Goal: Information Seeking & Learning: Learn about a topic

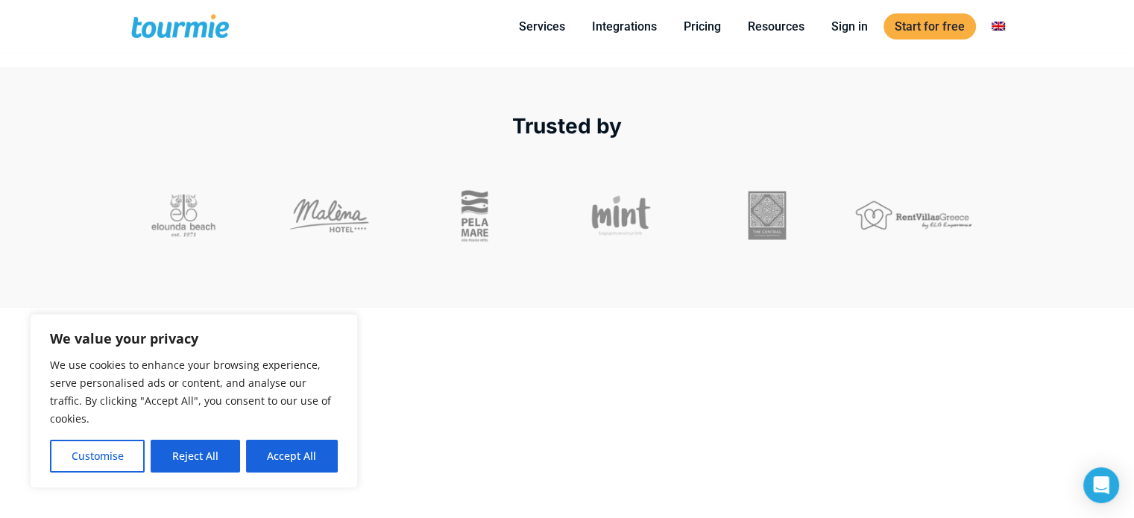
scroll to position [477, 0]
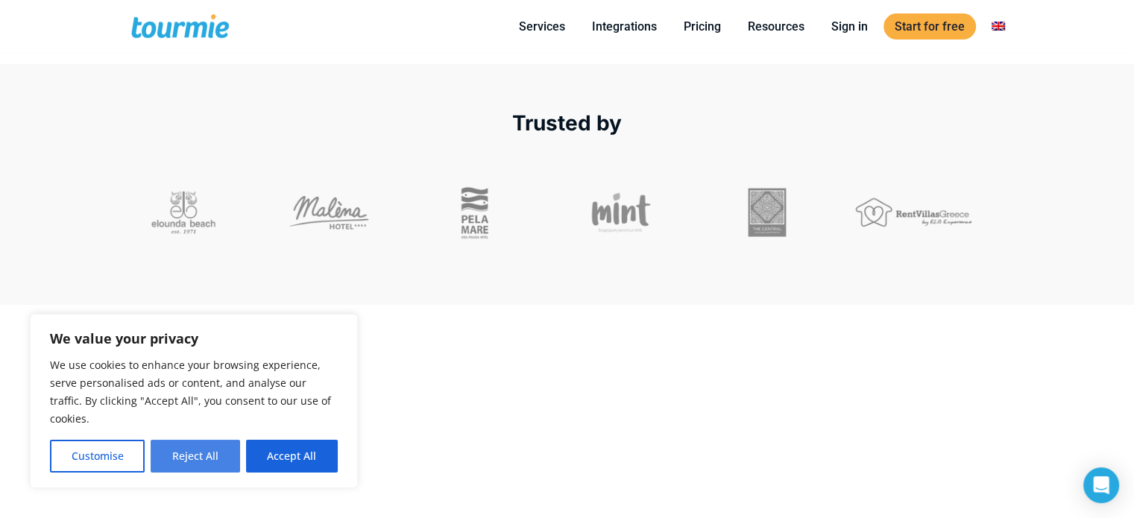
click at [175, 459] on button "Reject All" at bounding box center [195, 456] width 89 height 33
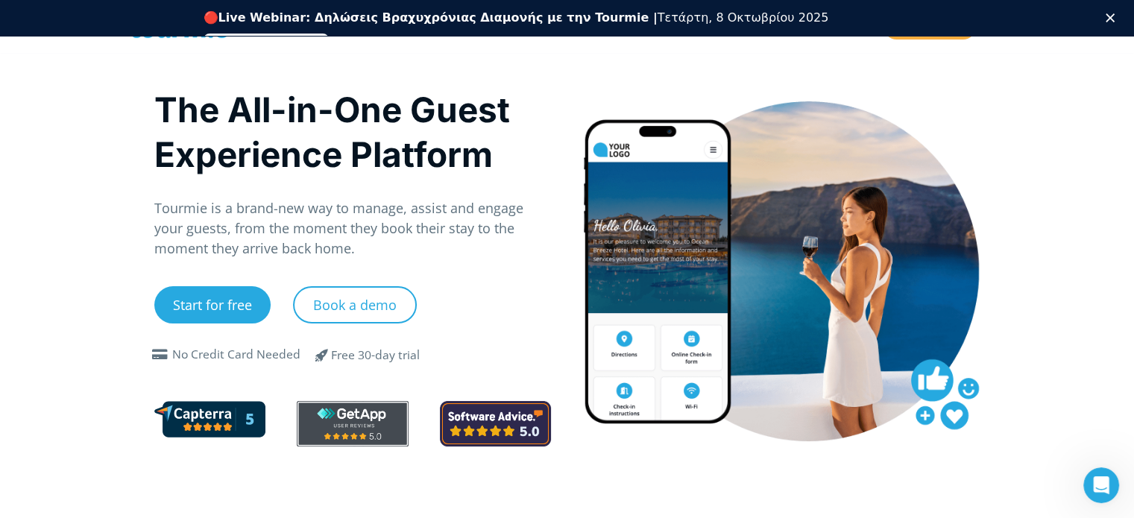
scroll to position [0, 0]
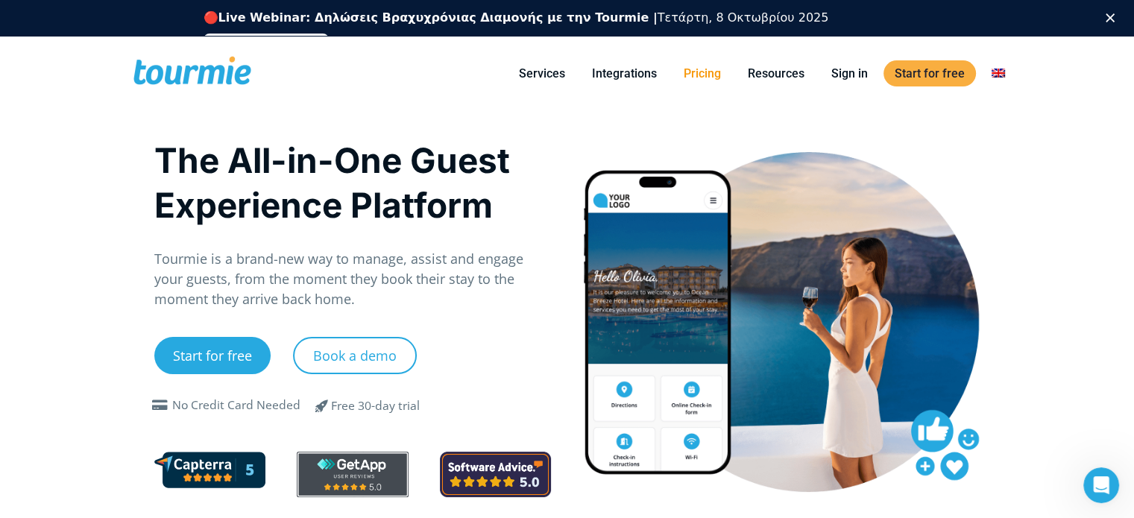
click at [710, 70] on link "Pricing" at bounding box center [703, 73] width 60 height 19
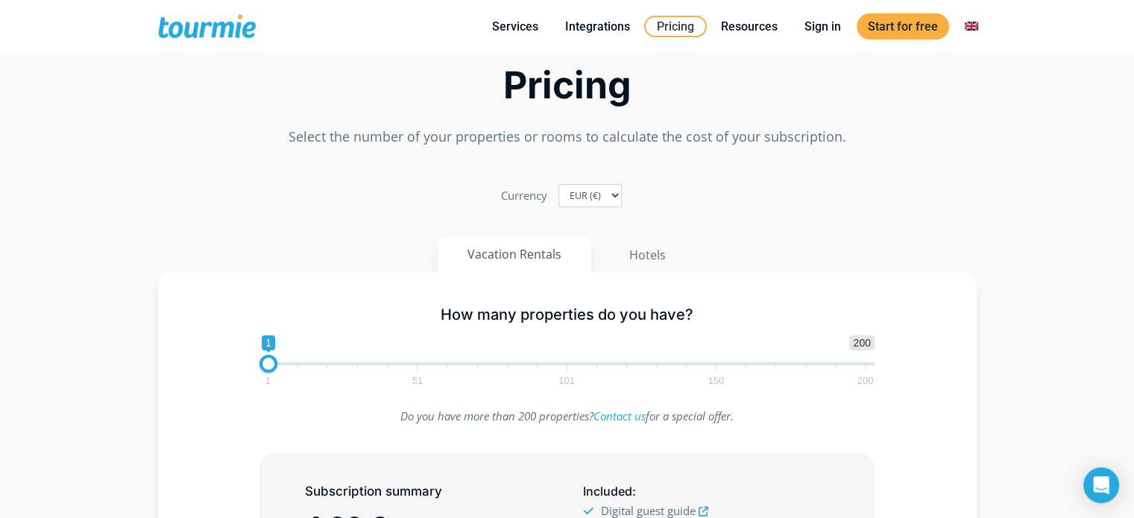
scroll to position [158, 0]
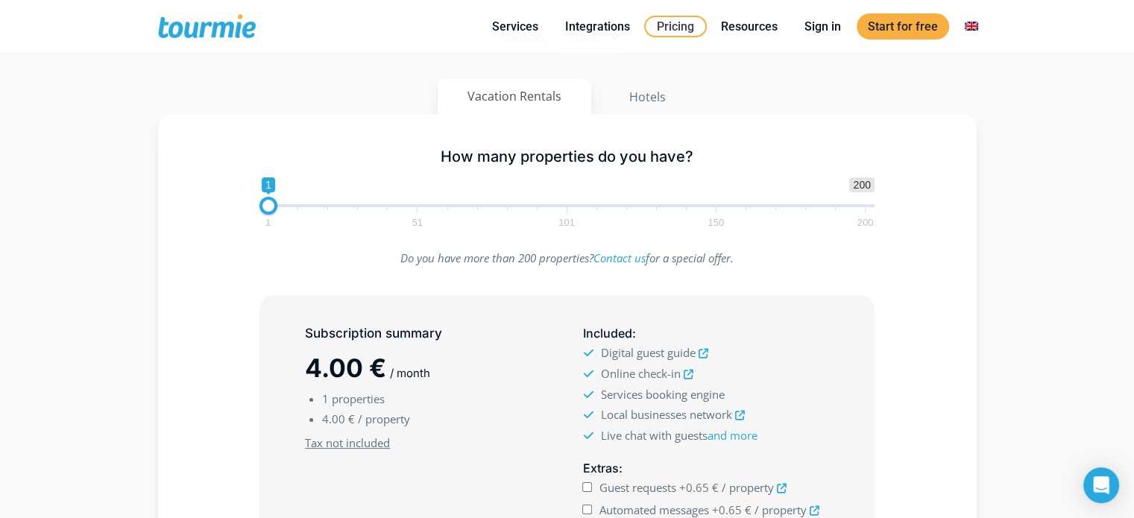
click at [424, 207] on span "1 51 101 150 200" at bounding box center [566, 216] width 597 height 19
drag, startPoint x: 268, startPoint y: 203, endPoint x: 424, endPoint y: 216, distance: 155.7
click at [424, 216] on span "1 200 0 0 49 1 51 101 150 200" at bounding box center [567, 201] width 615 height 48
drag, startPoint x: 424, startPoint y: 216, endPoint x: 556, endPoint y: 203, distance: 133.4
click at [556, 203] on span "1 200 0 0 53 1 51 101 150 200" at bounding box center [567, 201] width 615 height 48
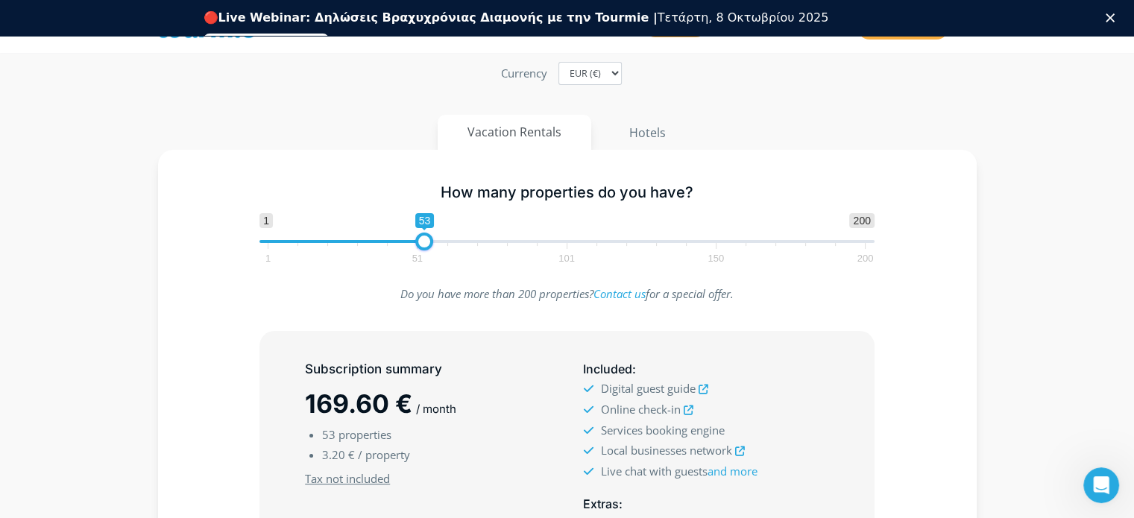
scroll to position [0, 0]
type input "75"
drag, startPoint x: 421, startPoint y: 239, endPoint x: 488, endPoint y: 238, distance: 67.1
click at [488, 238] on span at bounding box center [491, 242] width 18 height 18
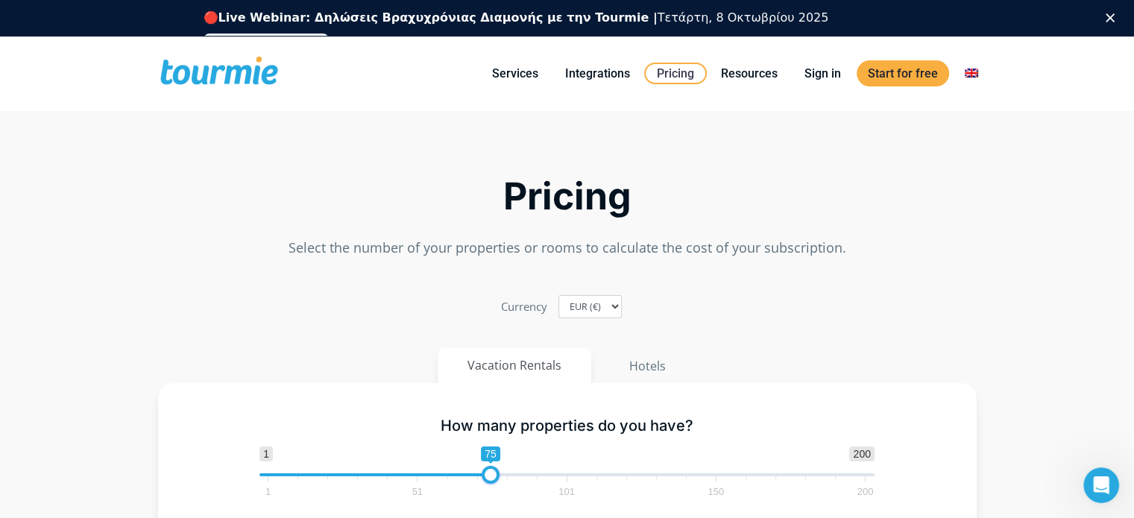
click at [1115, 19] on icon "Κλείσιμο" at bounding box center [1110, 17] width 9 height 9
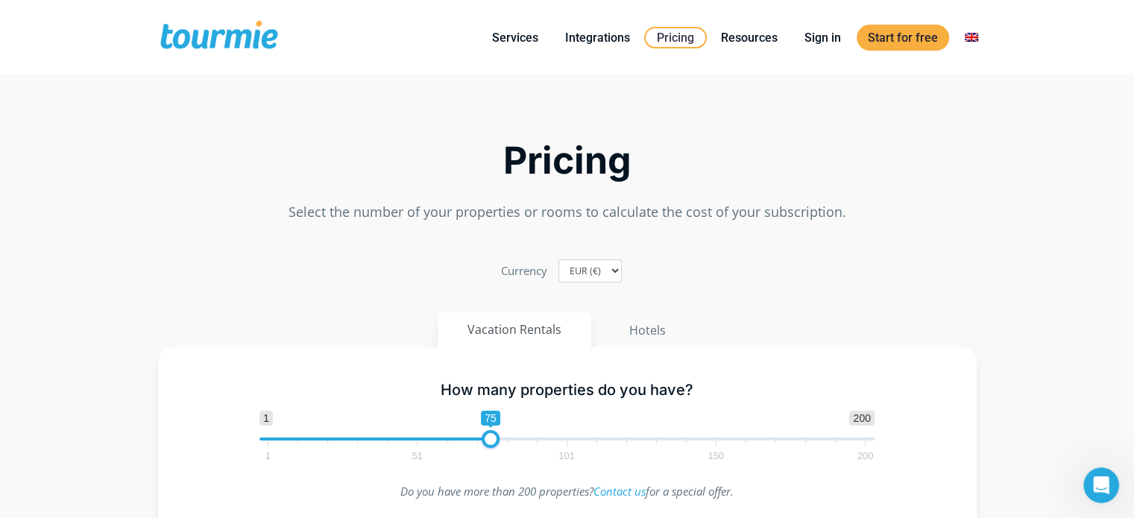
click at [219, 39] on span at bounding box center [219, 37] width 122 height 35
